Goal: Share content

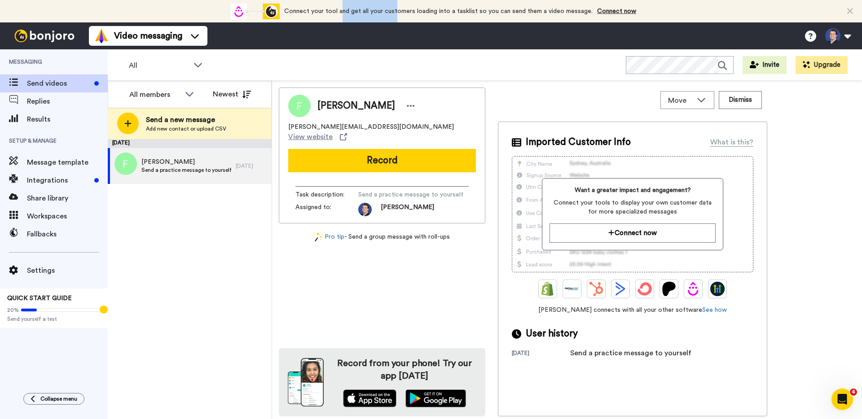
click at [398, 13] on span "Connect your tool and get all your customers loading into a tasklist so you can…" at bounding box center [438, 11] width 308 height 6
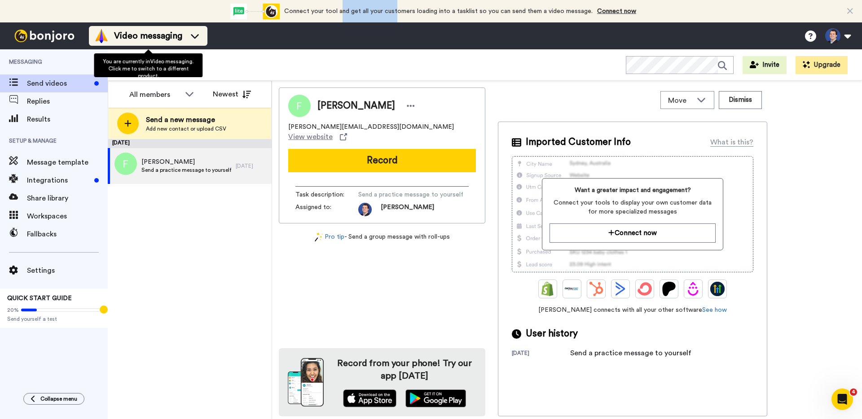
click at [144, 38] on span "Video messaging" at bounding box center [148, 36] width 68 height 13
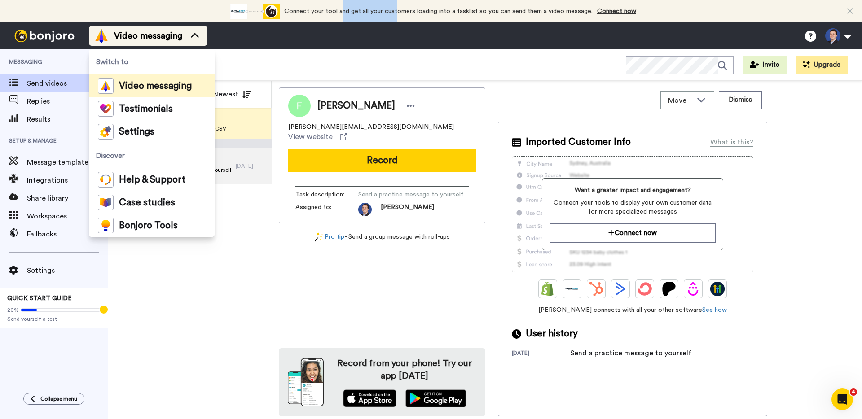
click at [144, 38] on span "Video messaging" at bounding box center [148, 36] width 68 height 13
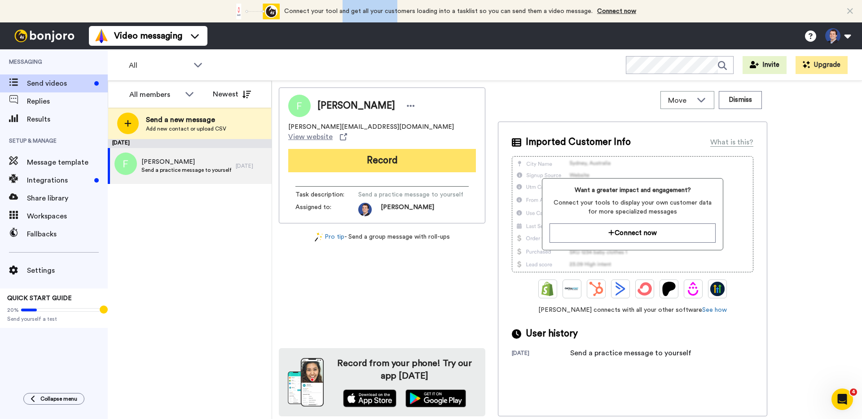
click at [391, 149] on button "Record" at bounding box center [382, 160] width 188 height 23
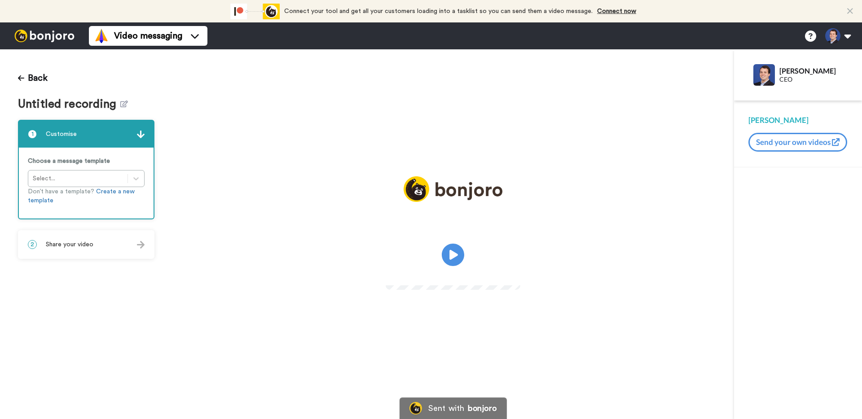
click at [105, 250] on div "2 Share your video" at bounding box center [86, 244] width 135 height 27
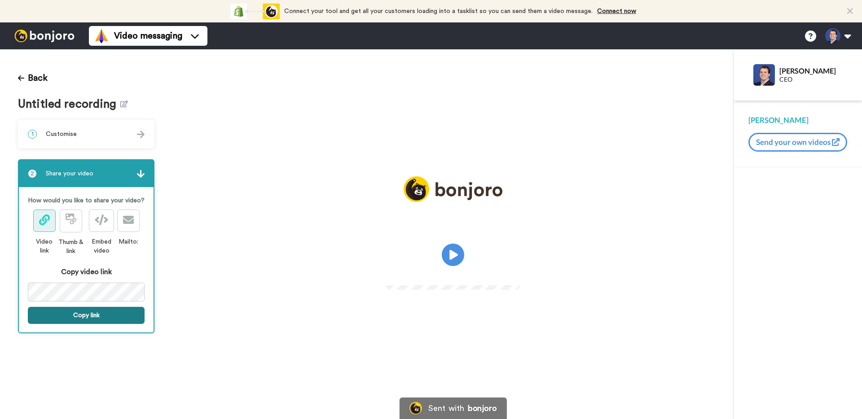
click at [114, 312] on button "Copy link" at bounding box center [86, 315] width 117 height 17
